Goal: Complete application form

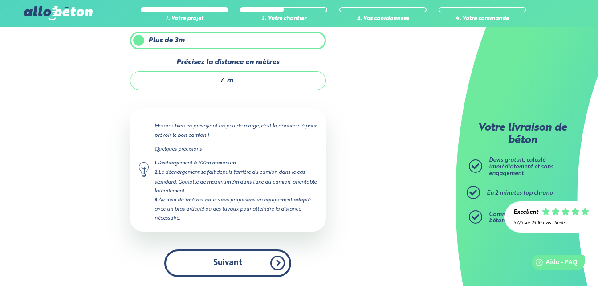
scroll to position [117, 0]
click at [220, 271] on button "Suivant" at bounding box center [227, 262] width 127 height 27
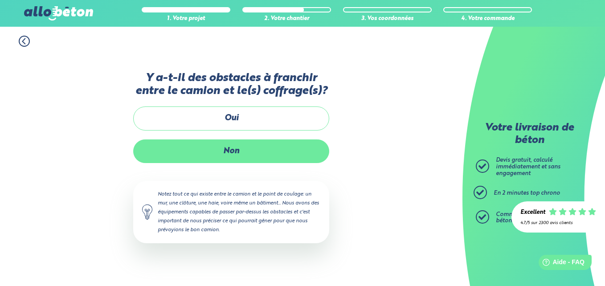
click at [220, 154] on label "Non" at bounding box center [231, 151] width 196 height 24
click at [0, 0] on input "Non" at bounding box center [0, 0] width 0 height 0
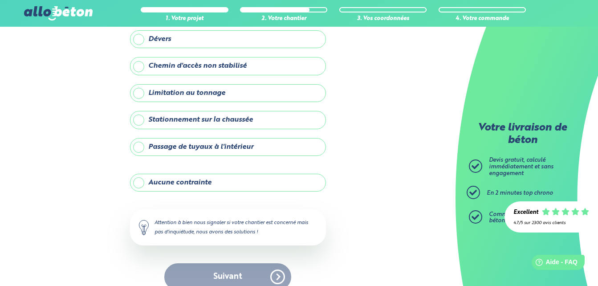
scroll to position [127, 0]
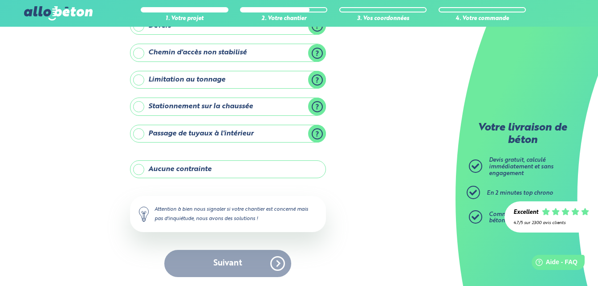
click at [149, 167] on label "Aucune contrainte" at bounding box center [228, 169] width 196 height 18
click at [0, 0] on input "Aucune contrainte" at bounding box center [0, 0] width 0 height 0
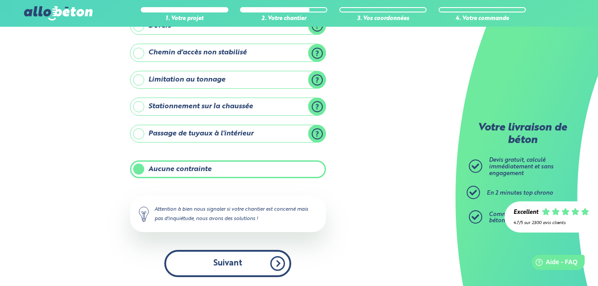
click at [232, 265] on button "Suivant" at bounding box center [227, 263] width 127 height 27
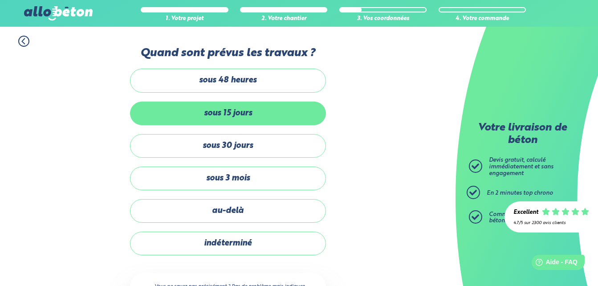
click at [284, 114] on label "sous 15 jours" at bounding box center [228, 114] width 196 height 24
click at [0, 0] on input "sous 15 jours" at bounding box center [0, 0] width 0 height 0
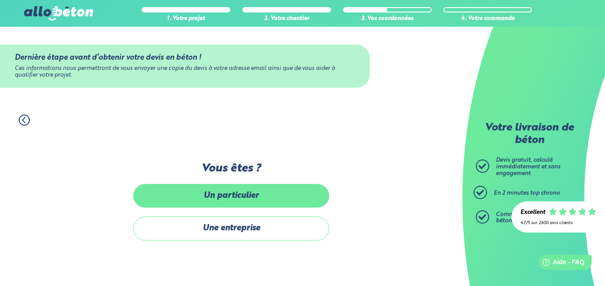
click at [268, 199] on label "Un particulier" at bounding box center [231, 196] width 196 height 24
click at [0, 0] on input "Un particulier" at bounding box center [0, 0] width 0 height 0
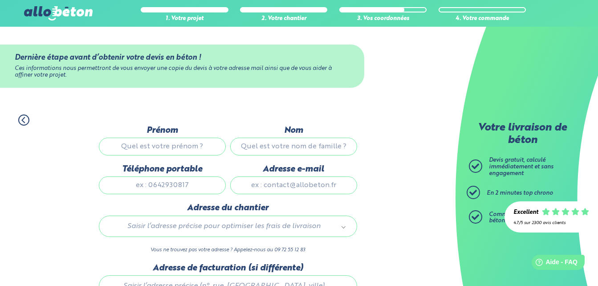
click at [209, 143] on input "Prénom" at bounding box center [162, 147] width 127 height 18
type input "teddy"
type input "chaldaureille"
type input "0643735452"
type input "[EMAIL_ADDRESS][DOMAIN_NAME]"
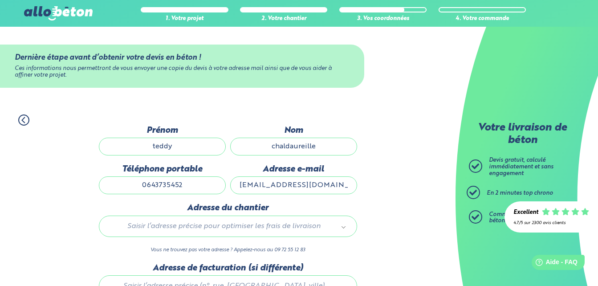
type input "APPT B"
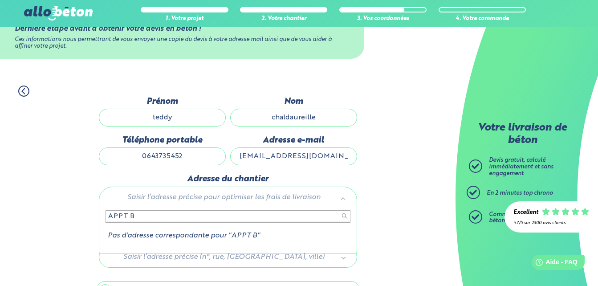
scroll to position [45, 0]
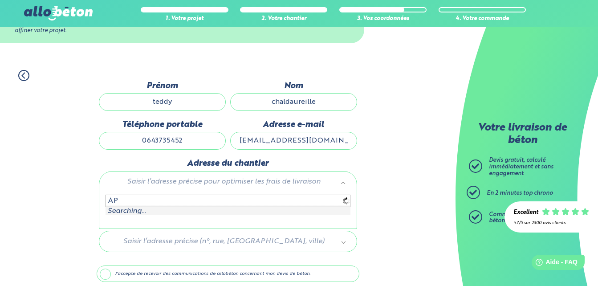
type input "A"
